Goal: Book appointment/travel/reservation

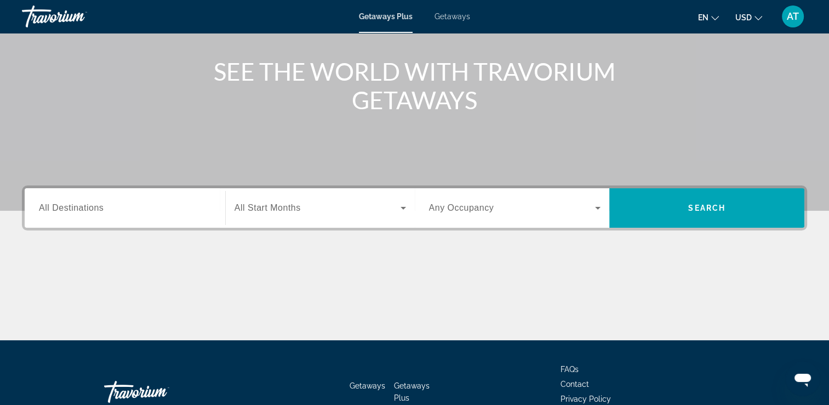
scroll to position [128, 0]
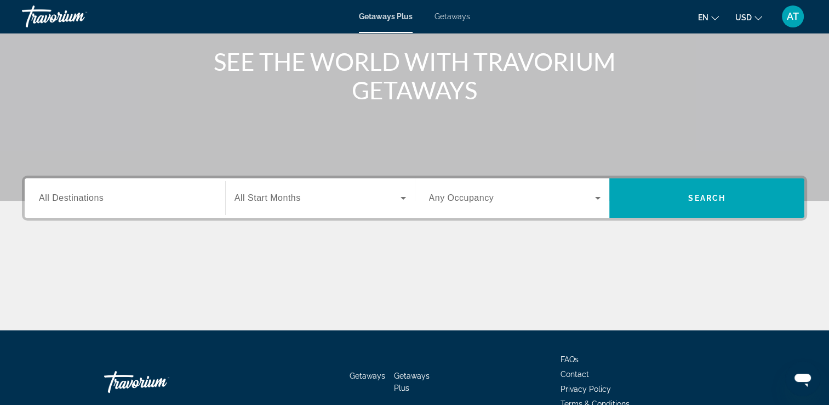
click at [99, 196] on span "All Destinations" at bounding box center [71, 197] width 65 height 9
click at [99, 196] on input "Destination All Destinations" at bounding box center [125, 198] width 172 height 13
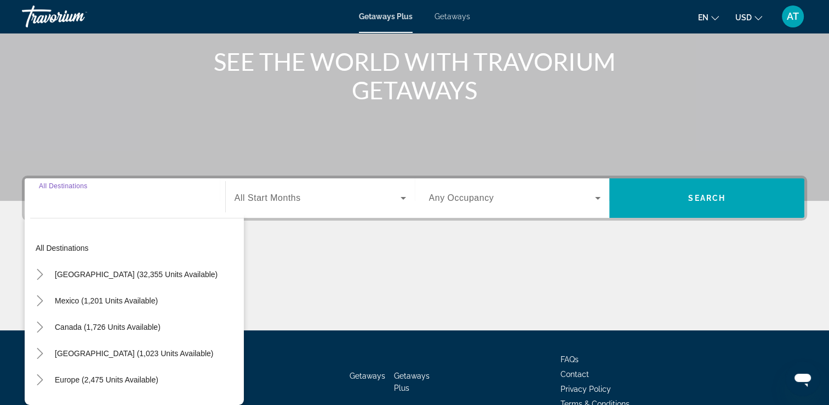
scroll to position [187, 0]
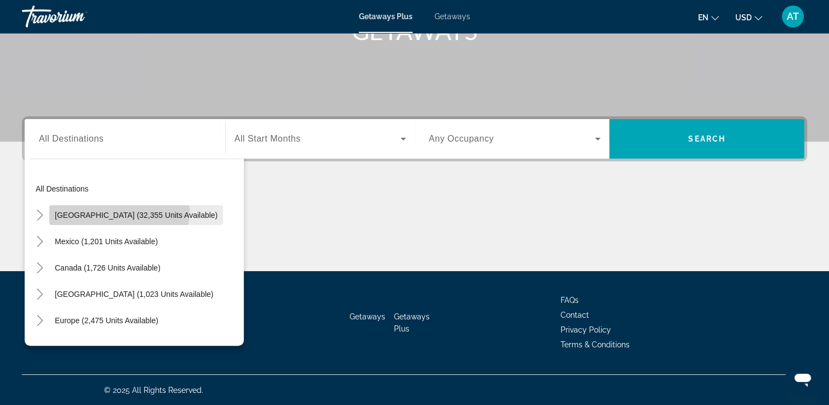
click at [100, 210] on span "[GEOGRAPHIC_DATA] (32,355 units available)" at bounding box center [136, 214] width 163 height 9
type input "**********"
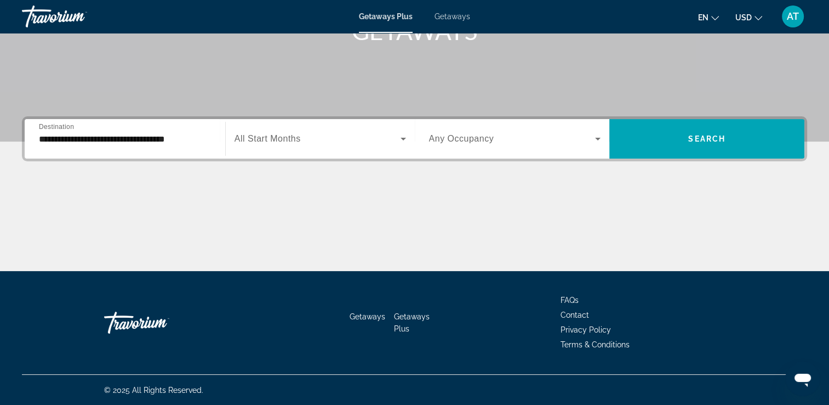
click at [286, 138] on span "All Start Months" at bounding box center [268, 138] width 66 height 9
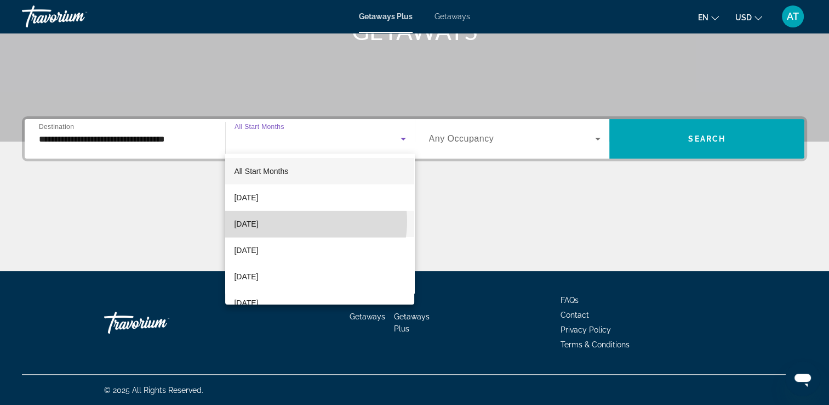
click at [296, 221] on mat-option "[DATE]" at bounding box center [319, 223] width 189 height 26
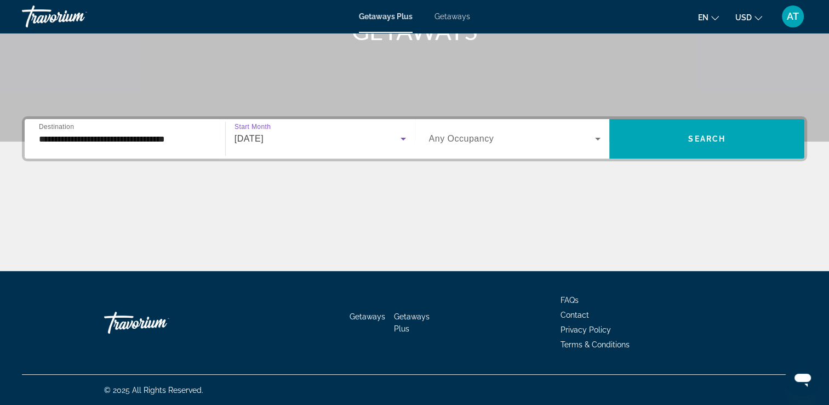
click at [596, 141] on icon "Search widget" at bounding box center [597, 138] width 13 height 13
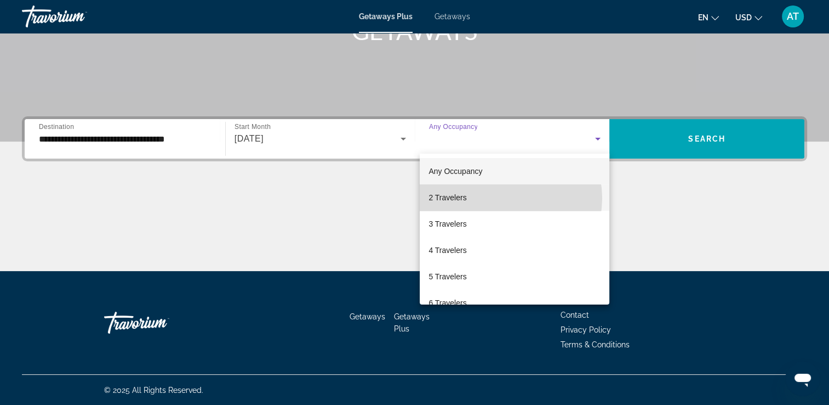
click at [504, 198] on mat-option "2 Travelers" at bounding box center [515, 197] width 190 height 26
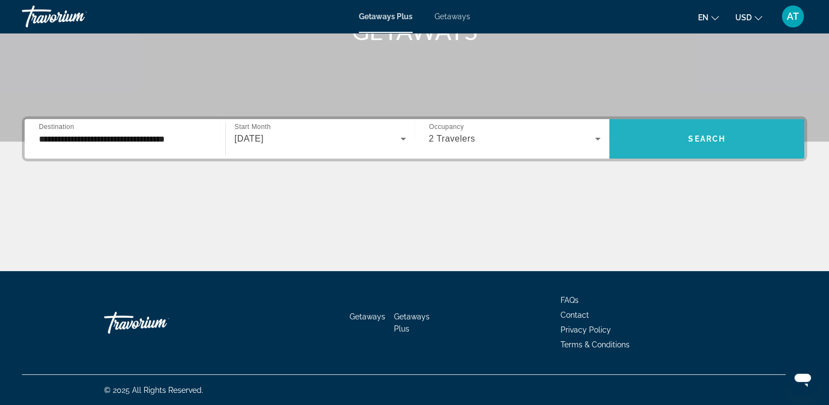
click at [710, 140] on span "Search" at bounding box center [706, 138] width 37 height 9
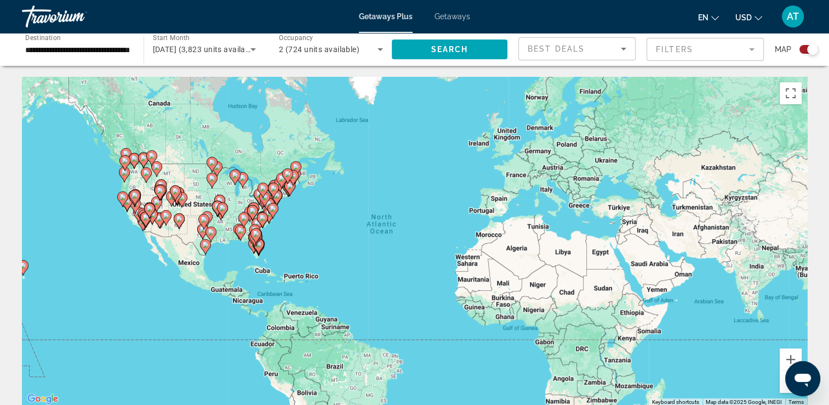
click at [206, 246] on image "Main content" at bounding box center [205, 244] width 7 height 7
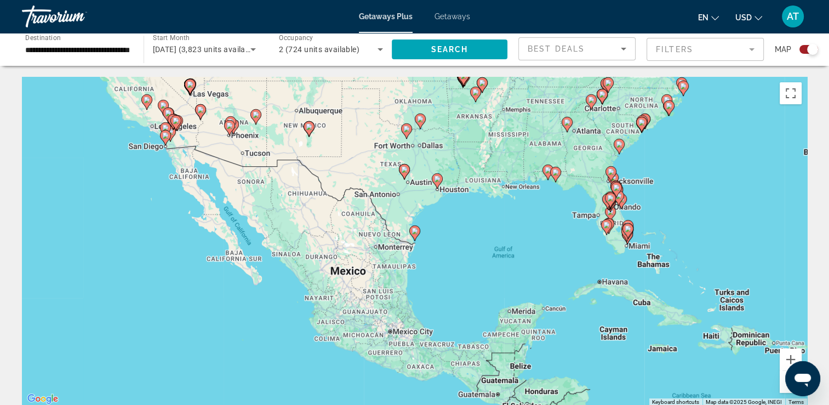
click at [408, 177] on gmp-advanced-marker "Main content" at bounding box center [404, 171] width 11 height 16
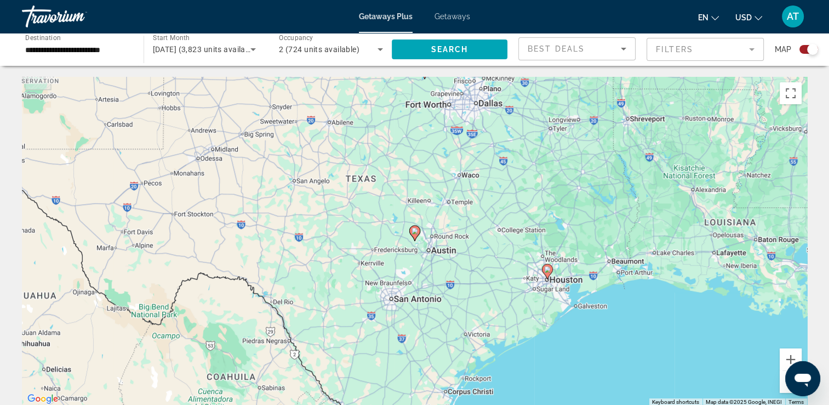
click at [413, 237] on gmp-advanced-marker "Main content" at bounding box center [414, 233] width 11 height 16
type input "**********"
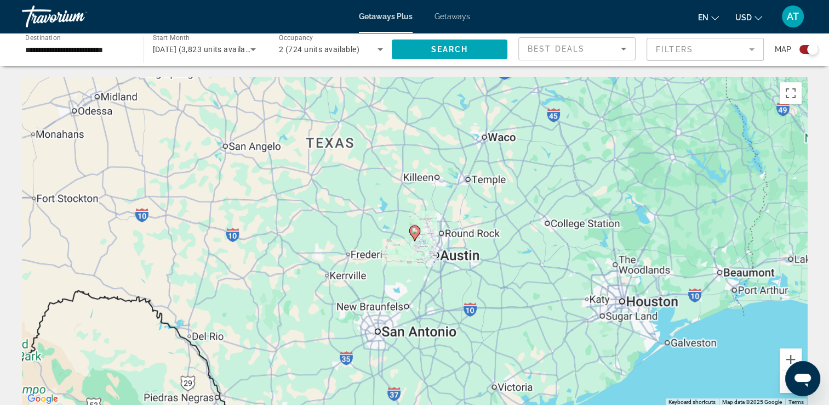
click at [413, 237] on gmp-advanced-marker "Main content" at bounding box center [414, 233] width 11 height 16
